Goal: Task Accomplishment & Management: Use online tool/utility

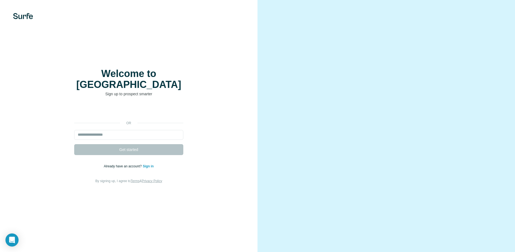
click at [305, 144] on video at bounding box center [386, 126] width 196 height 98
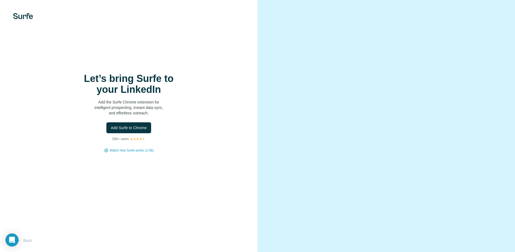
click at [145, 91] on h1 "Let’s bring Surfe to your LinkedIn" at bounding box center [128, 84] width 109 height 22
click at [183, 90] on div "Let’s bring Surfe to your LinkedIn Add the Surfe Chrome extension for intellige…" at bounding box center [129, 113] width 236 height 80
click at [165, 82] on h1 "Let’s bring Surfe to your LinkedIn" at bounding box center [128, 84] width 109 height 22
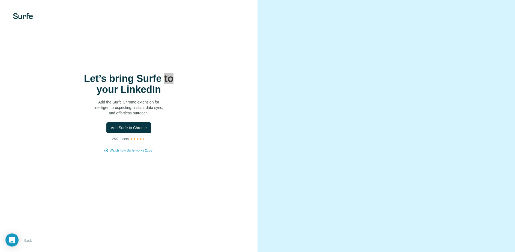
click at [165, 82] on h1 "Let’s bring Surfe to your LinkedIn" at bounding box center [128, 84] width 109 height 22
click at [146, 87] on h1 "Let’s bring Surfe to your LinkedIn" at bounding box center [128, 84] width 109 height 22
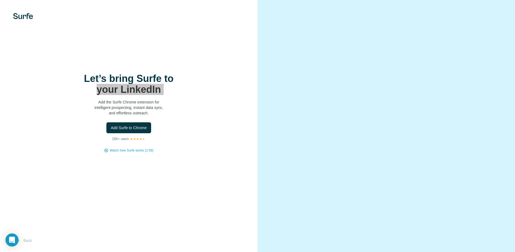
drag, startPoint x: 152, startPoint y: 86, endPoint x: 186, endPoint y: 77, distance: 35.7
click at [152, 86] on h1 "Let’s bring Surfe to your LinkedIn" at bounding box center [128, 84] width 109 height 22
click at [143, 125] on span "Add Surfe to Chrome" at bounding box center [129, 127] width 36 height 5
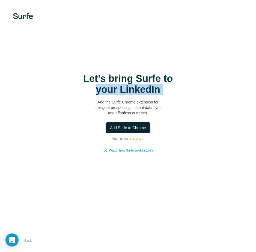
click at [140, 128] on span "Add Surfe to Chrome" at bounding box center [128, 127] width 36 height 5
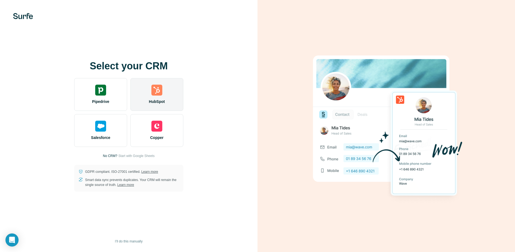
click at [169, 102] on div "HubSpot" at bounding box center [156, 94] width 53 height 33
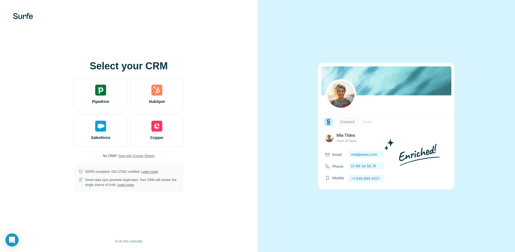
click at [145, 157] on span "Start with Google Sheets" at bounding box center [136, 155] width 36 height 5
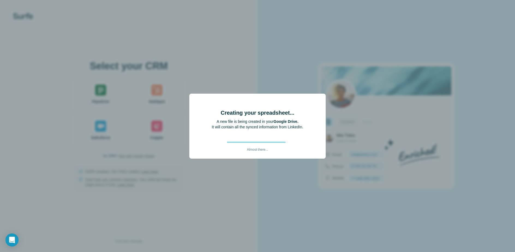
click at [285, 120] on b "Google Drive." at bounding box center [285, 121] width 25 height 4
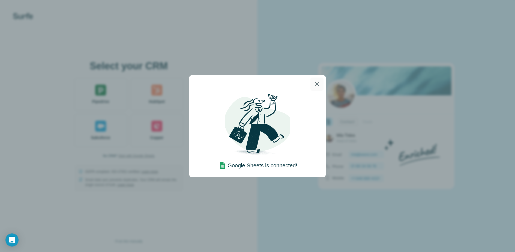
click at [316, 87] on icon "button" at bounding box center [317, 84] width 7 height 7
